Goal: Information Seeking & Learning: Learn about a topic

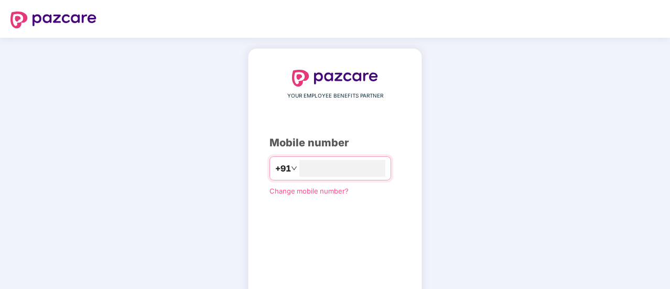
type input "**********"
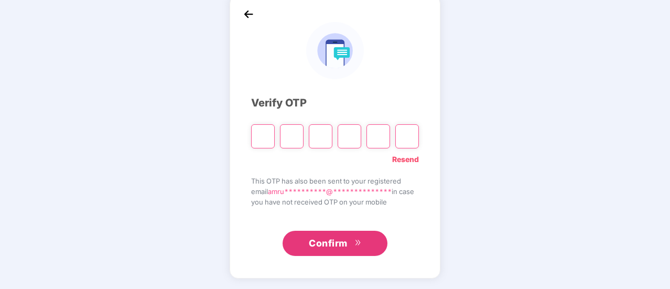
scroll to position [52, 0]
type input "*"
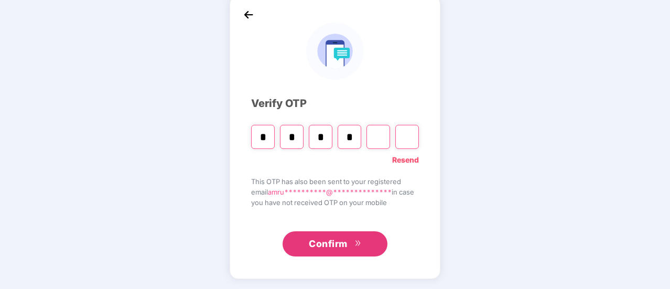
type input "*"
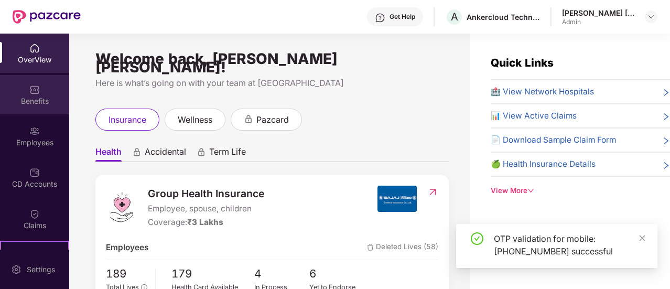
click at [48, 109] on div "Benefits" at bounding box center [34, 94] width 69 height 39
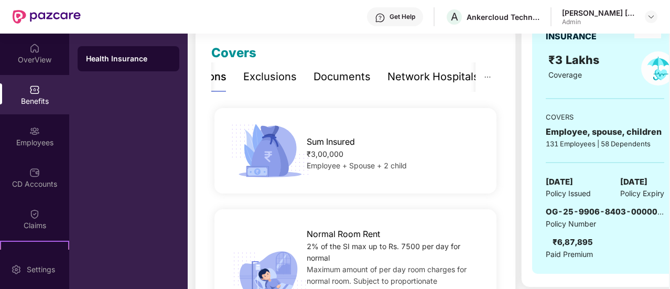
scroll to position [144, 0]
click at [265, 78] on div "Exclusions" at bounding box center [269, 76] width 53 height 16
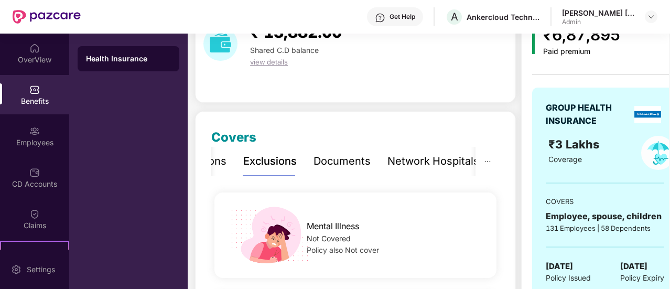
scroll to position [0, 0]
